Goal: Contribute content: Contribute content

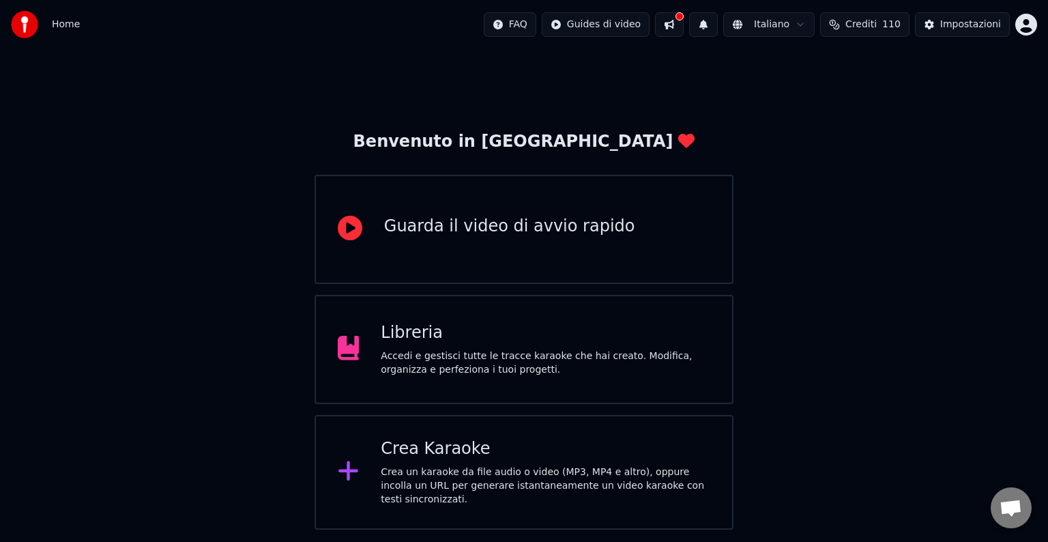
click at [527, 339] on div "Libreria" at bounding box center [546, 333] width 330 height 22
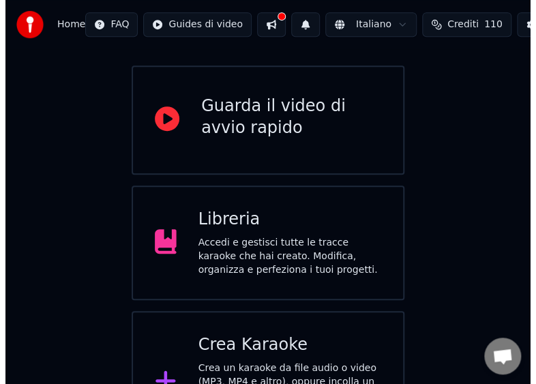
scroll to position [163, 0]
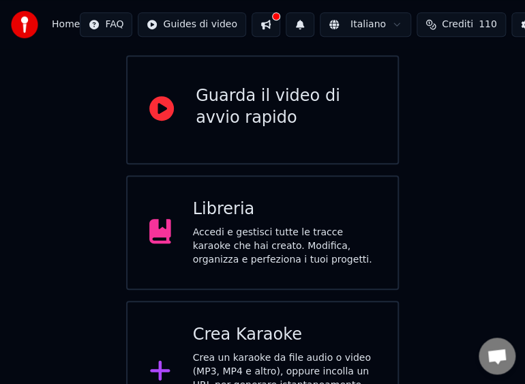
click at [216, 324] on div "Crea Karaoke" at bounding box center [285, 335] width 184 height 22
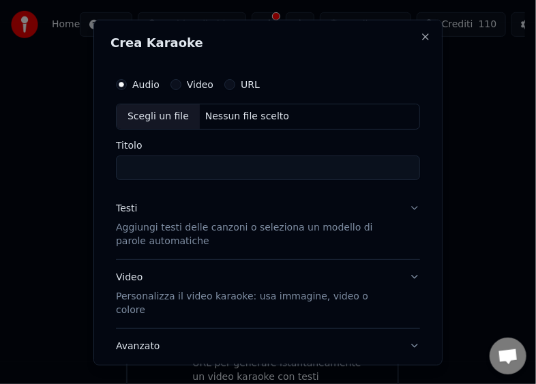
click at [156, 117] on div "Scegli un file" at bounding box center [158, 116] width 83 height 25
type input "**********"
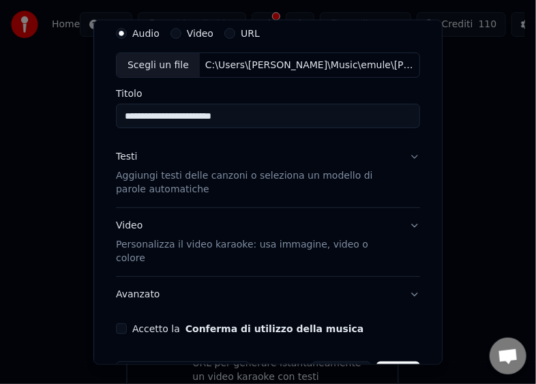
scroll to position [68, 0]
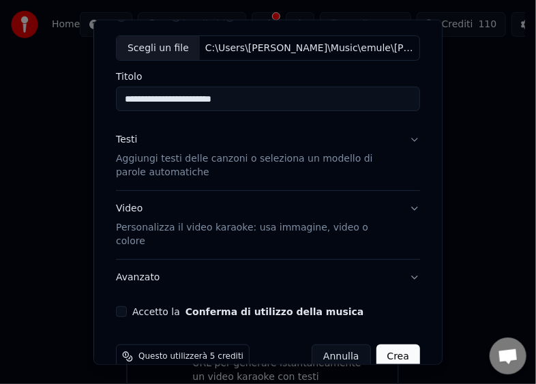
click at [121, 306] on button "Accetto la Conferma di utilizzo della musica" at bounding box center [121, 311] width 11 height 11
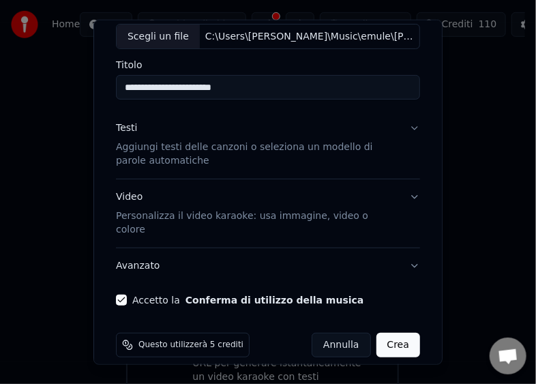
click at [381, 333] on button "Crea" at bounding box center [399, 345] width 44 height 25
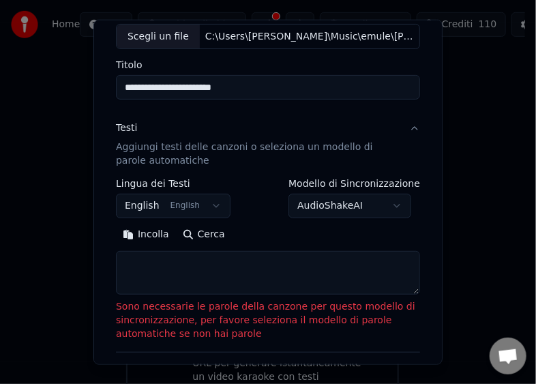
click at [138, 235] on button "Incolla" at bounding box center [146, 235] width 60 height 22
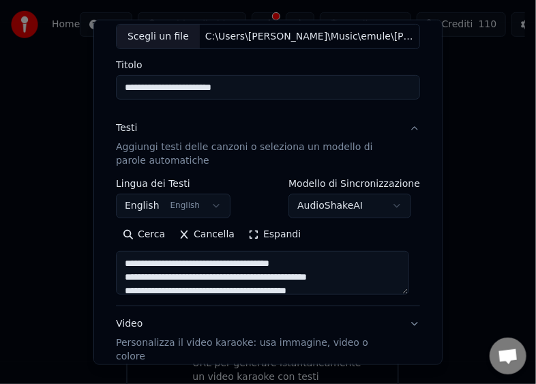
type textarea "**********"
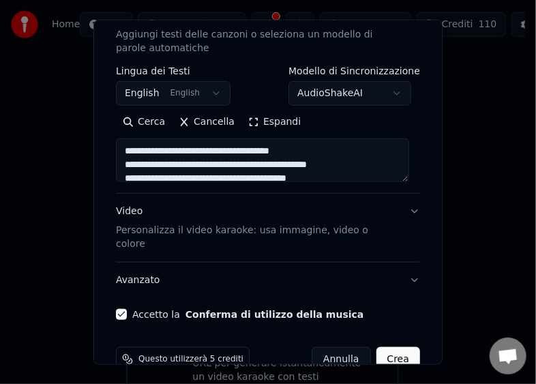
scroll to position [207, 0]
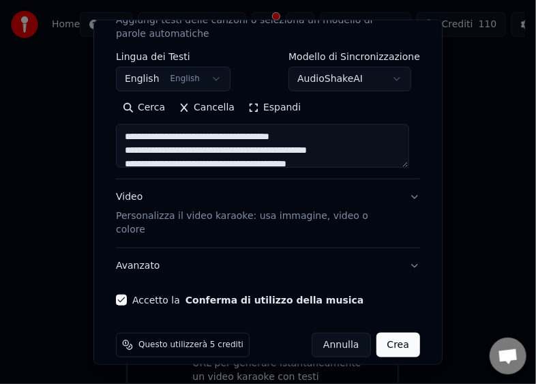
click at [392, 333] on button "Crea" at bounding box center [399, 345] width 44 height 25
select select "**"
type textarea "**********"
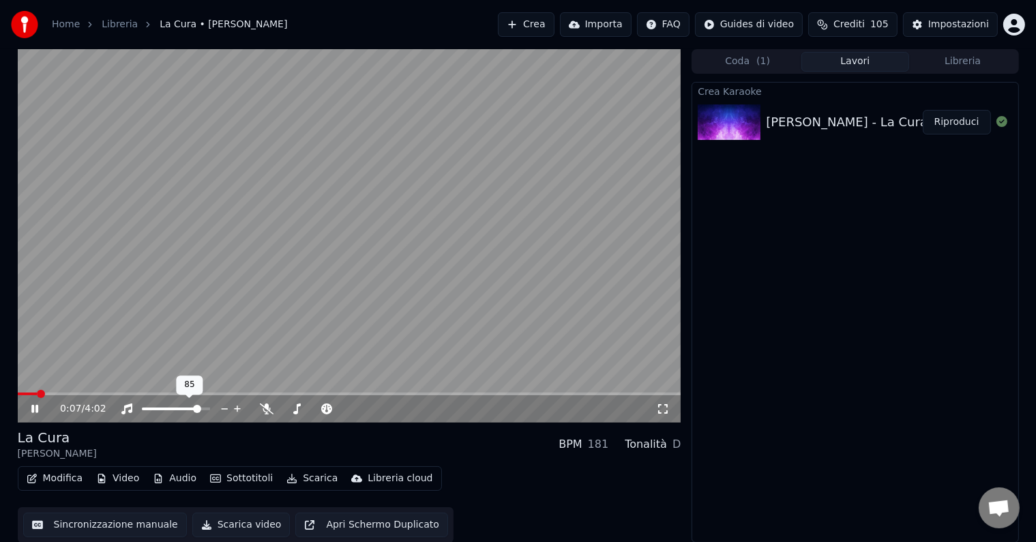
click at [200, 407] on span at bounding box center [197, 409] width 8 height 8
click at [178, 405] on span at bounding box center [178, 409] width 8 height 8
click at [221, 525] on button "Scarica video" at bounding box center [241, 524] width 98 height 25
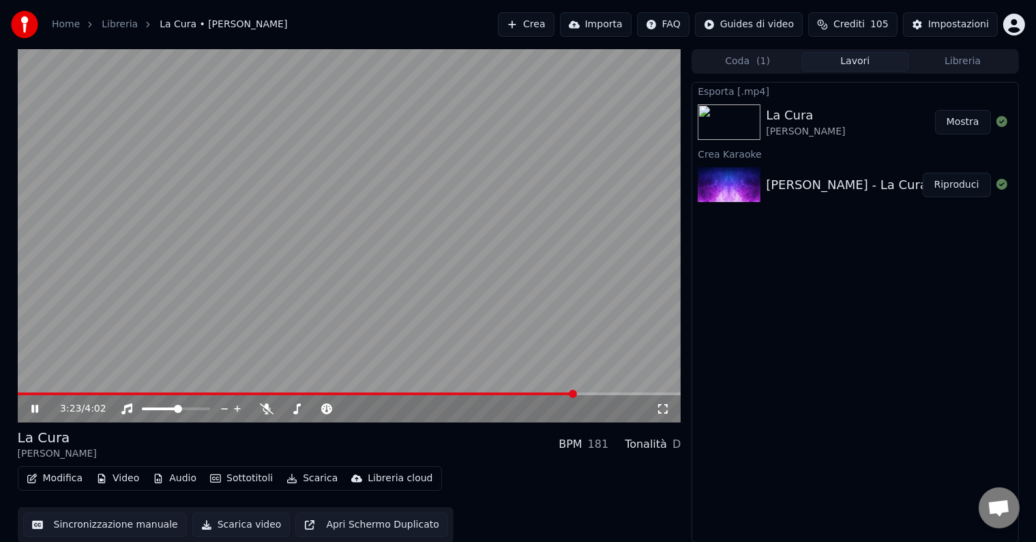
click at [593, 393] on span at bounding box center [350, 393] width 664 height 3
click at [607, 396] on div "3:30 / 4:02" at bounding box center [350, 408] width 664 height 27
click at [617, 393] on span at bounding box center [350, 393] width 664 height 3
click at [633, 393] on span at bounding box center [350, 393] width 664 height 3
